Goal: Task Accomplishment & Management: Manage account settings

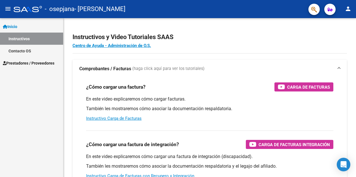
click at [350, 8] on mat-icon "person" at bounding box center [347, 8] width 7 height 7
click at [274, 29] on div at bounding box center [178, 88] width 356 height 177
click at [29, 63] on span "Prestadores / Proveedores" at bounding box center [28, 63] width 51 height 6
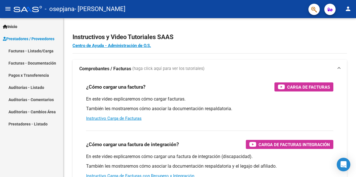
click at [19, 51] on link "Facturas - Listado/Carga" at bounding box center [31, 51] width 63 height 12
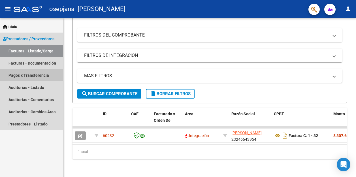
click at [17, 74] on link "Pagos x Transferencia" at bounding box center [31, 75] width 63 height 12
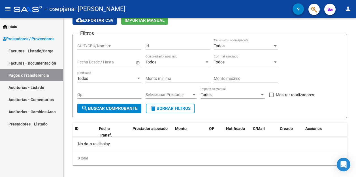
scroll to position [32, 0]
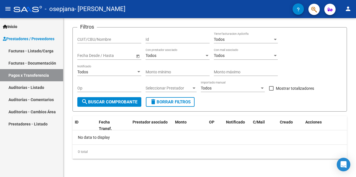
click at [40, 52] on link "Facturas - Listado/Carga" at bounding box center [31, 51] width 63 height 12
